Goal: Navigation & Orientation: Find specific page/section

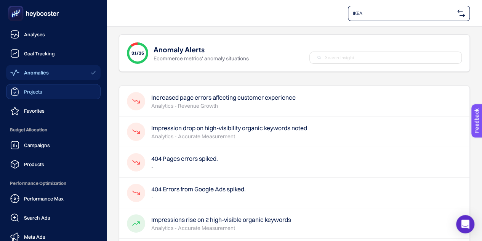
drag, startPoint x: 47, startPoint y: 89, endPoint x: 53, endPoint y: 93, distance: 8.2
click at [53, 93] on link "Projects" at bounding box center [53, 91] width 95 height 15
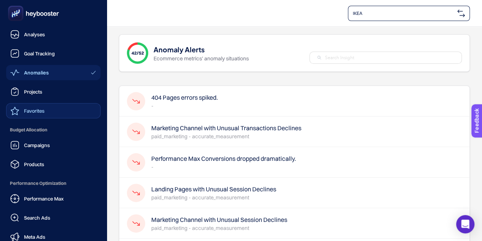
scroll to position [38, 0]
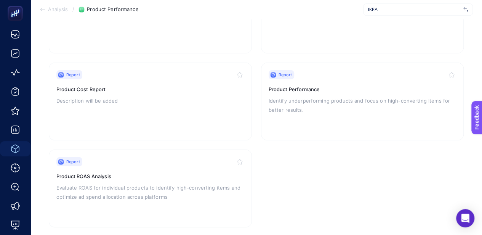
scroll to position [226, 0]
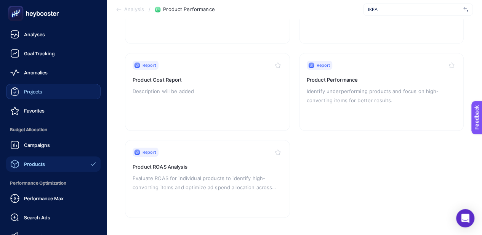
click at [49, 95] on link "Projects" at bounding box center [53, 91] width 95 height 15
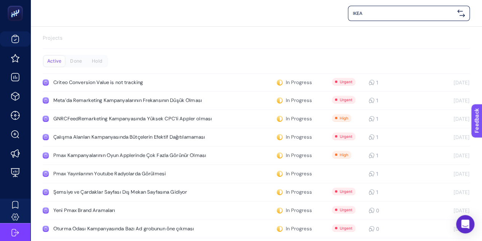
scroll to position [63, 0]
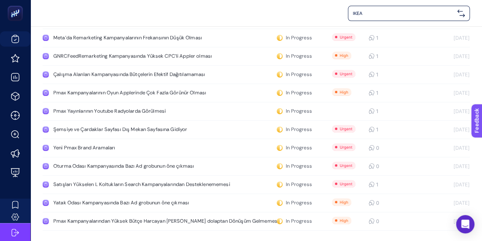
click at [449, 13] on span "IKEA" at bounding box center [403, 13] width 101 height 6
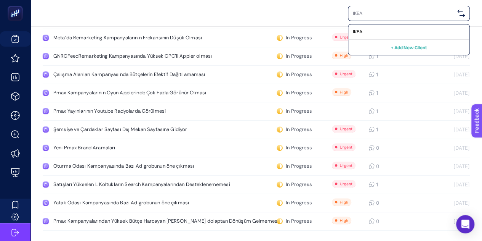
click at [324, 12] on div "IKEA + Add New Client" at bounding box center [256, 13] width 427 height 15
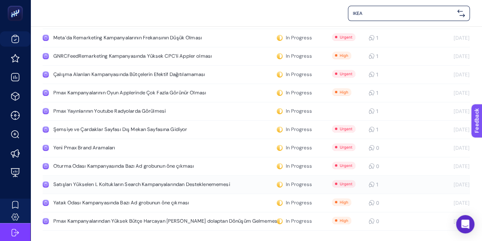
click at [371, 185] on icon at bounding box center [372, 184] width 6 height 6
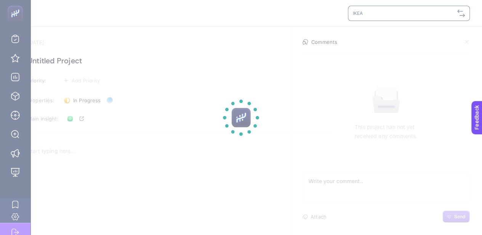
scroll to position [63, 0]
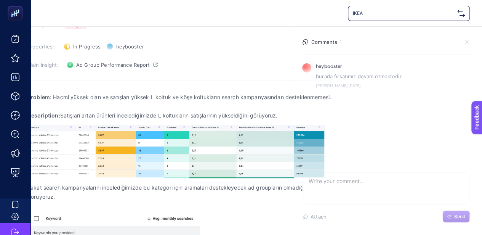
click at [185, 57] on section "[PERSON_NAME][DATE] Satışları Yükselen L Koltukların Search Kampanyalarından De…" at bounding box center [179, 211] width 305 height 458
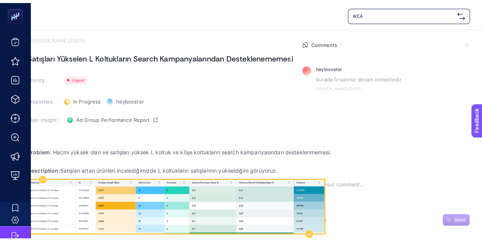
scroll to position [0, 0]
